Goal: Information Seeking & Learning: Learn about a topic

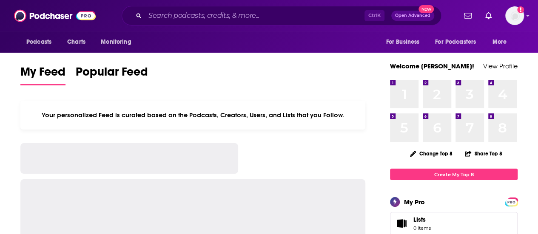
click at [232, 17] on input "Search podcasts, credits, & more..." at bounding box center [254, 16] width 219 height 14
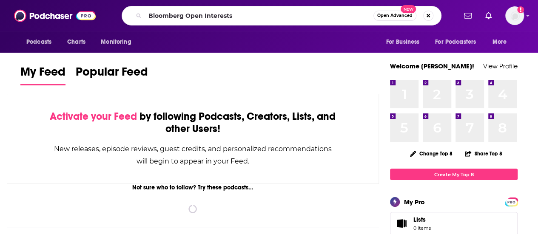
type input "Bloomberg Open Interests"
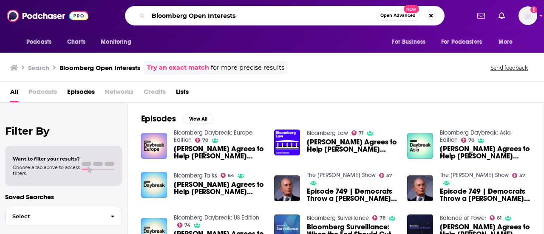
click at [232, 17] on input "Bloomberg Open Interests" at bounding box center [262, 16] width 228 height 14
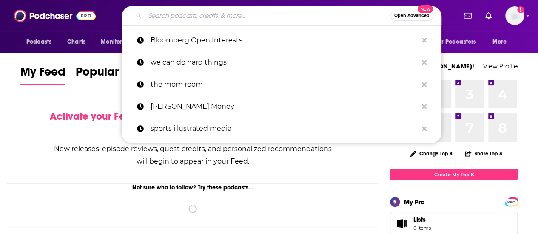
click at [207, 15] on input "Search podcasts, credits, & more..." at bounding box center [267, 16] width 245 height 14
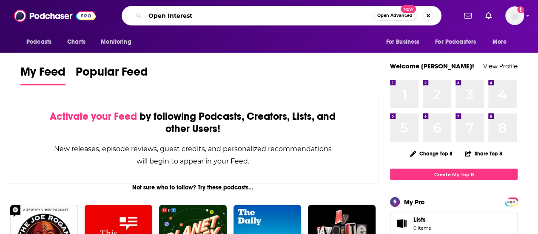
type input "Open Interest"
